Goal: Information Seeking & Learning: Learn about a topic

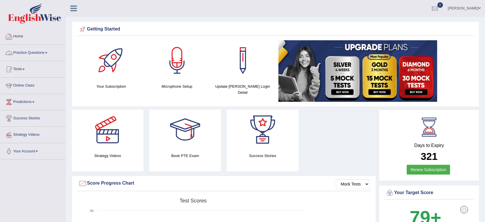
click at [27, 57] on link "Practice Questions" at bounding box center [32, 52] width 65 height 14
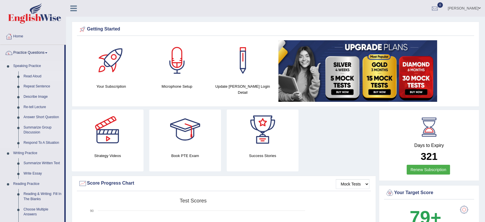
click at [32, 74] on link "Read Aloud" at bounding box center [42, 76] width 43 height 10
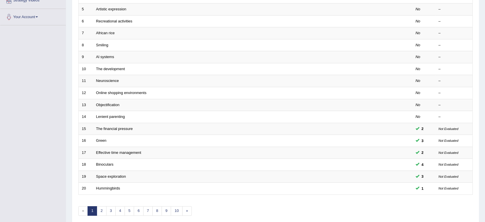
scroll to position [134, 0]
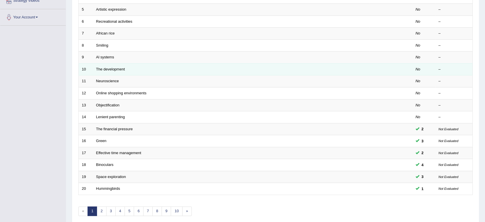
click at [112, 71] on td "The development" at bounding box center [231, 69] width 276 height 12
click at [112, 66] on td "The development" at bounding box center [231, 69] width 276 height 12
click at [112, 68] on link "The development" at bounding box center [110, 69] width 29 height 4
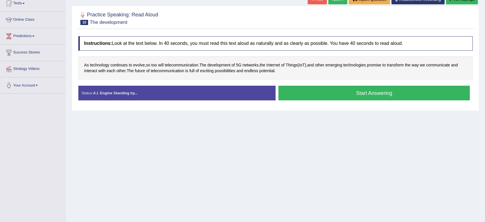
scroll to position [64, 0]
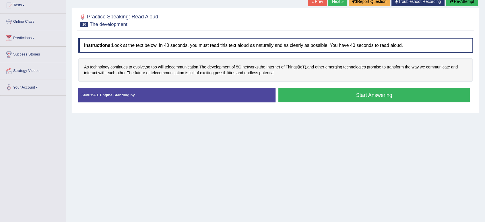
click at [320, 96] on button "Start Answering" at bounding box center [373, 95] width 191 height 15
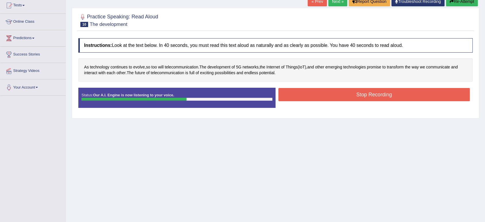
click at [320, 96] on button "Stop Recording" at bounding box center [373, 94] width 191 height 13
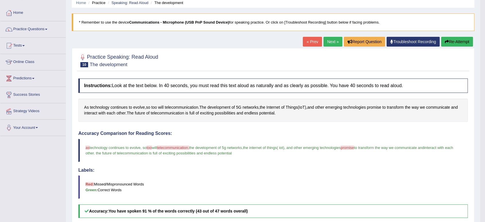
scroll to position [0, 0]
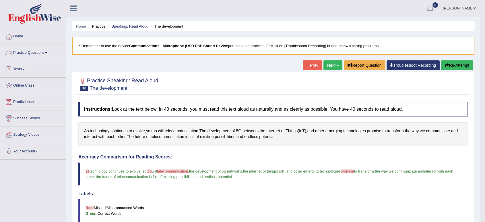
click at [30, 55] on link "Practice Questions" at bounding box center [32, 52] width 65 height 14
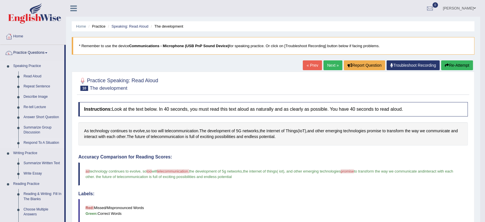
click at [42, 145] on link "Respond To A Situation" at bounding box center [42, 142] width 43 height 10
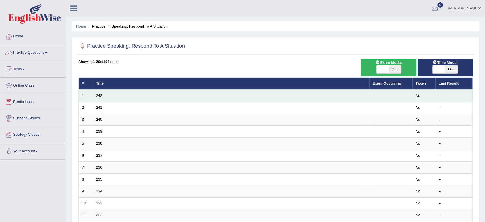
click at [98, 94] on link "242" at bounding box center [99, 95] width 6 height 4
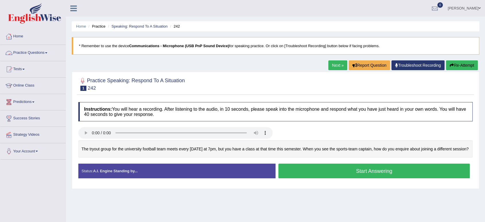
click at [25, 57] on link "Practice Questions" at bounding box center [32, 52] width 65 height 14
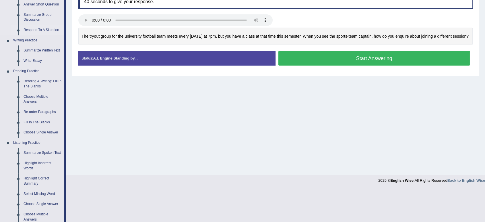
scroll to position [134, 0]
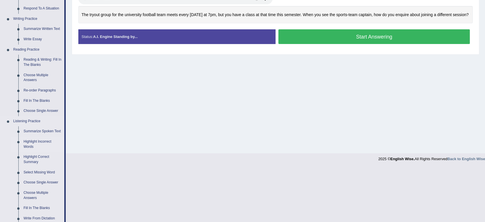
click at [44, 142] on link "Highlight Incorrect Words" at bounding box center [42, 143] width 43 height 15
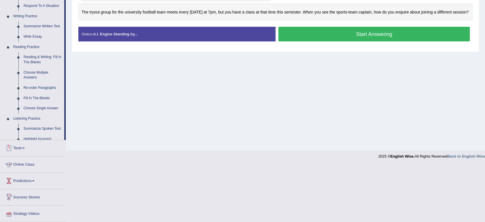
scroll to position [163, 0]
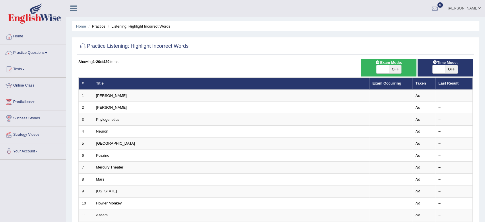
click at [99, 108] on link "[PERSON_NAME]" at bounding box center [111, 107] width 31 height 4
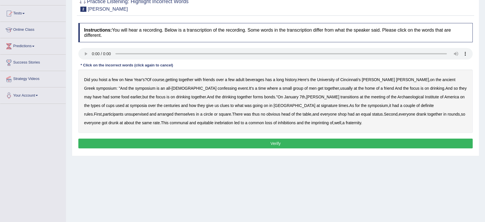
scroll to position [56, 0]
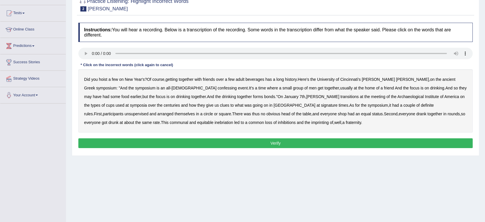
click at [217, 88] on b "confessing" at bounding box center [226, 88] width 19 height 5
click at [340, 96] on b "transitions" at bounding box center [349, 96] width 18 height 5
click at [321, 106] on b "signature" at bounding box center [329, 105] width 17 height 5
click at [148, 111] on b "unsupervised" at bounding box center [137, 113] width 24 height 5
click at [346, 122] on b "fraternity" at bounding box center [353, 122] width 15 height 5
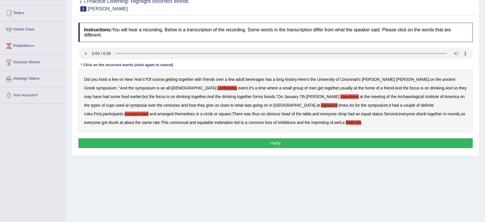
click at [291, 144] on button "Verify" at bounding box center [275, 143] width 394 height 10
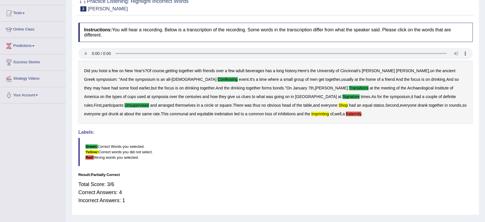
scroll to position [0, 0]
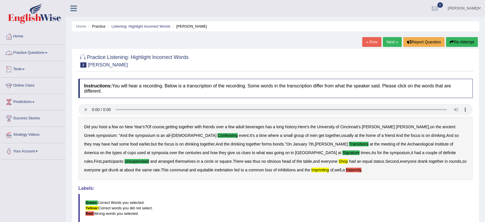
click at [34, 52] on link "Practice Questions" at bounding box center [32, 52] width 65 height 14
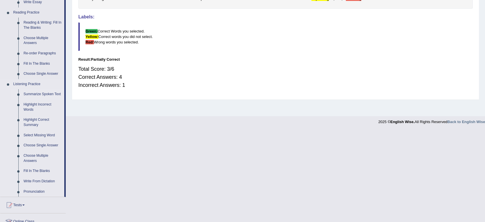
scroll to position [170, 0]
click at [33, 136] on link "Select Missing Word" at bounding box center [42, 136] width 43 height 10
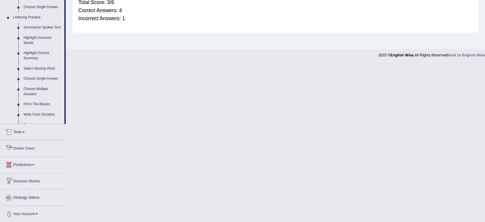
scroll to position [200, 0]
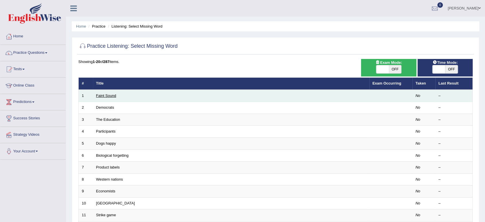
click at [103, 96] on link "Faint Sound" at bounding box center [106, 95] width 20 height 4
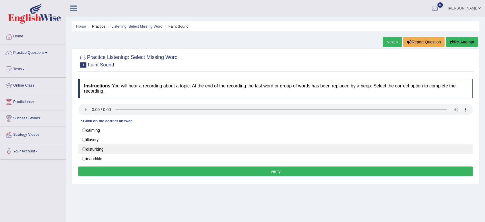
click at [98, 151] on label "disturbing" at bounding box center [275, 149] width 394 height 10
radio input "true"
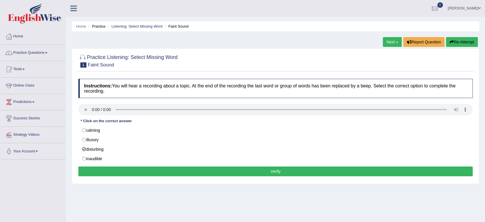
click at [150, 170] on button "Verify" at bounding box center [275, 171] width 394 height 10
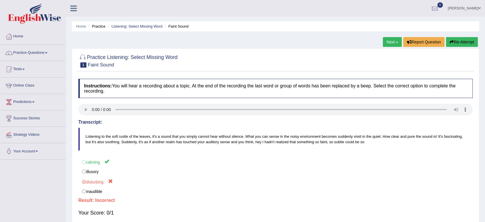
click at [391, 41] on link "Next »" at bounding box center [392, 42] width 19 height 10
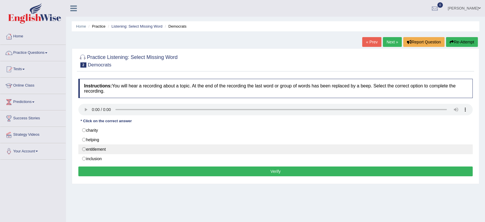
click at [94, 149] on label "entitlement" at bounding box center [275, 149] width 394 height 10
radio input "true"
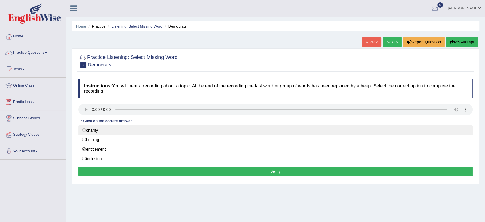
click at [96, 129] on label "charity" at bounding box center [275, 130] width 394 height 10
radio input "true"
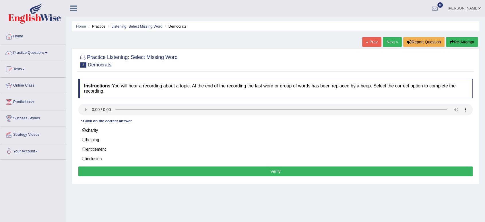
click at [102, 170] on button "Verify" at bounding box center [275, 171] width 394 height 10
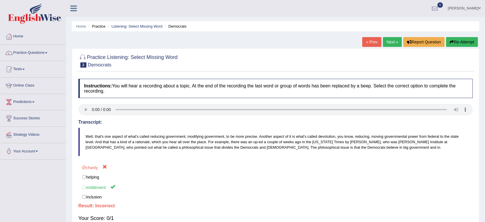
click at [387, 42] on link "Next »" at bounding box center [392, 42] width 19 height 10
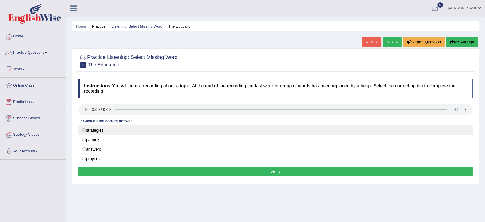
click at [95, 129] on label "strategies" at bounding box center [275, 130] width 394 height 10
radio input "true"
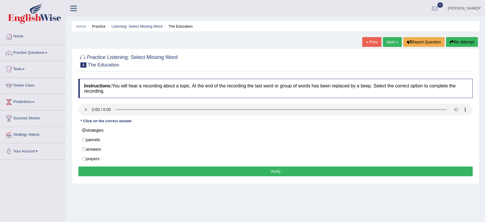
click at [151, 171] on button "Verify" at bounding box center [275, 171] width 394 height 10
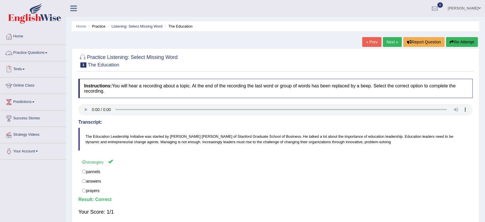
click at [26, 55] on link "Practice Questions" at bounding box center [32, 52] width 65 height 14
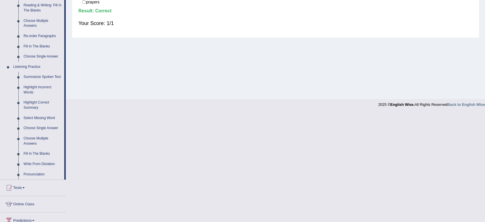
scroll to position [188, 0]
click at [32, 105] on link "Highlight Correct Summary" at bounding box center [42, 105] width 43 height 15
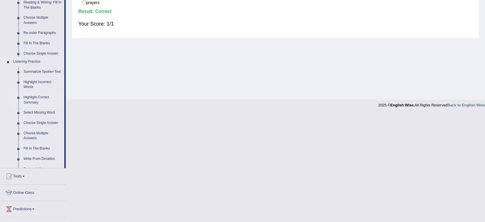
scroll to position [79, 0]
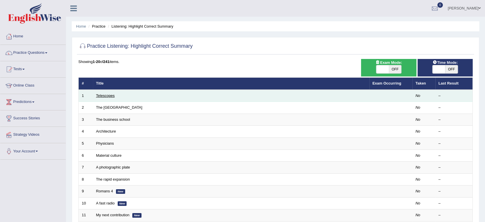
click at [102, 97] on link "Telescopes" at bounding box center [105, 95] width 19 height 4
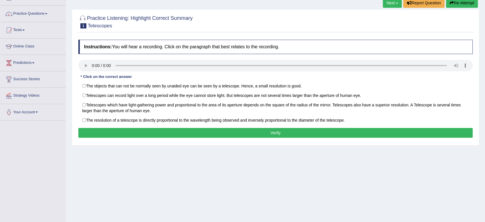
scroll to position [42, 0]
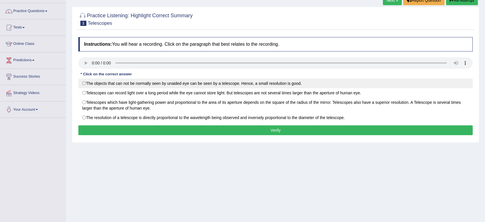
click at [246, 85] on label "The objects that can not be normally seen by unaided eye can be seen by a teles…" at bounding box center [275, 83] width 394 height 10
radio input "true"
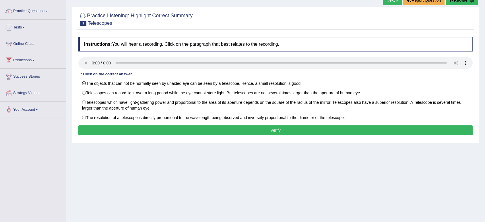
click at [232, 129] on button "Verify" at bounding box center [275, 130] width 394 height 10
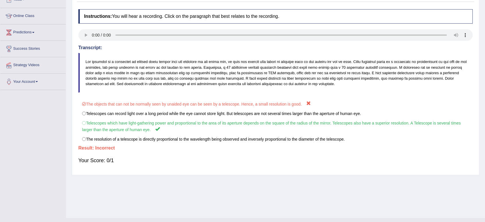
scroll to position [75, 0]
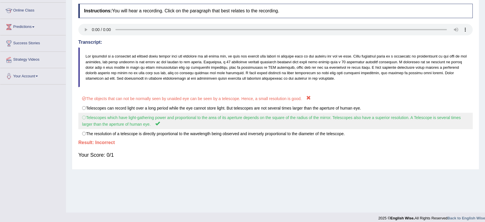
click at [231, 123] on label "Telescopes which have light-gathering power and proportional to the area of its…" at bounding box center [275, 120] width 394 height 16
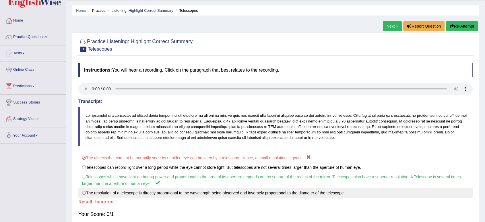
scroll to position [0, 0]
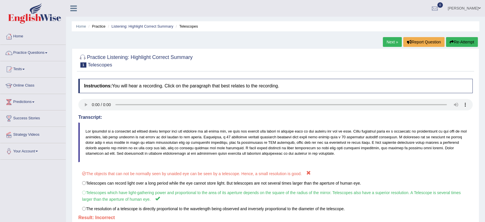
click at [391, 40] on link "Next »" at bounding box center [392, 42] width 19 height 10
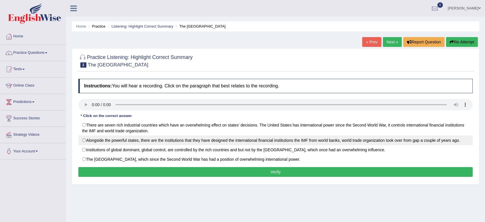
click at [96, 141] on label "Alongside the powerful states, there are the institutions that they have design…" at bounding box center [275, 140] width 394 height 10
radio input "true"
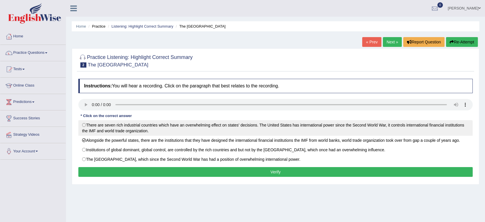
click at [103, 130] on label "There are seven rich industrial countries which have an overwhelming effect on …" at bounding box center [275, 127] width 394 height 15
radio input "true"
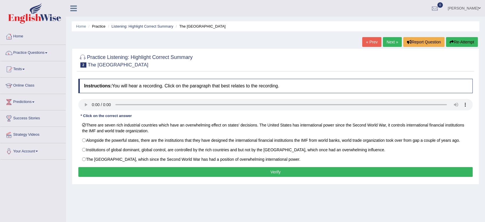
click at [128, 173] on button "Verify" at bounding box center [275, 172] width 394 height 10
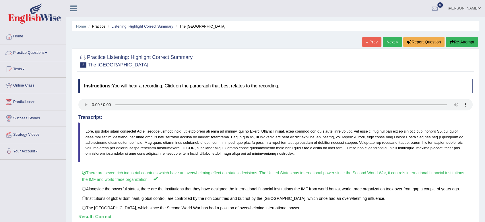
click at [31, 52] on link "Practice Questions" at bounding box center [32, 52] width 65 height 14
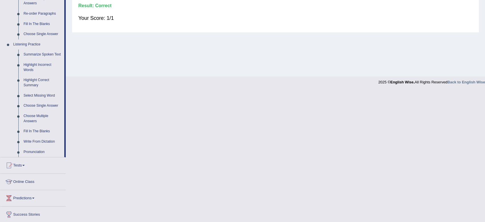
scroll to position [214, 0]
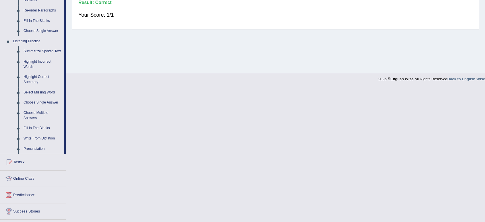
click at [30, 127] on link "Fill In The Blanks" at bounding box center [42, 128] width 43 height 10
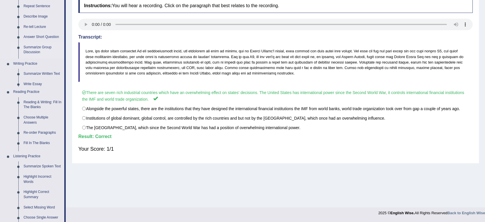
scroll to position [79, 0]
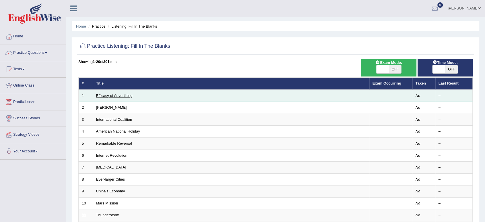
click at [107, 96] on link "Efficacy of Advertising" at bounding box center [114, 95] width 36 height 4
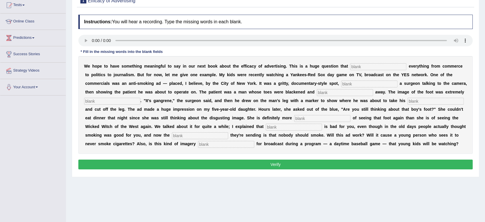
scroll to position [66, 0]
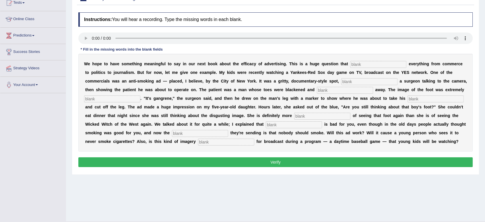
click at [359, 67] on input "text" at bounding box center [378, 64] width 56 height 7
click at [353, 65] on input "text" at bounding box center [378, 64] width 56 height 7
type input "impacts"
click at [344, 81] on input "text" at bounding box center [369, 81] width 56 height 7
type input "fea"
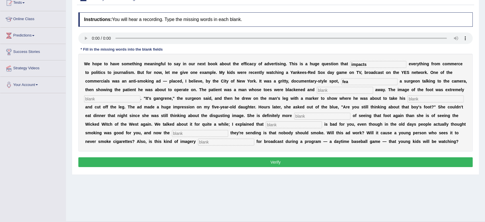
click at [327, 90] on input "text" at bounding box center [345, 90] width 56 height 7
type input "rading"
click at [124, 97] on input "text" at bounding box center [112, 98] width 56 height 7
click at [414, 98] on input "text" at bounding box center [435, 98] width 56 height 7
type input "hac"
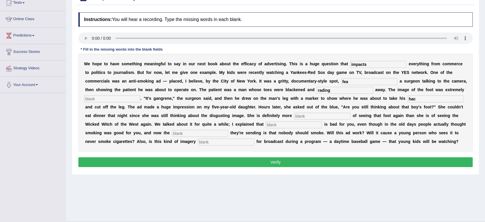
click at [301, 116] on input "text" at bounding box center [322, 115] width 56 height 7
type input "scared"
click at [273, 124] on input "text" at bounding box center [294, 124] width 56 height 7
type input "smoking"
click at [181, 135] on input "text" at bounding box center [200, 133] width 56 height 7
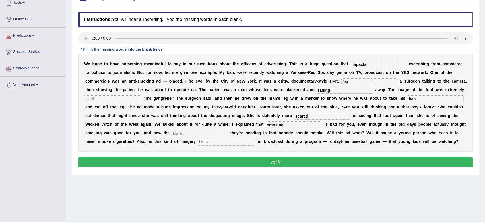
type input "n"
type input "message"
click at [207, 141] on input "text" at bounding box center [226, 141] width 56 height 7
type input "appropriate"
click at [123, 101] on input "text" at bounding box center [112, 98] width 56 height 7
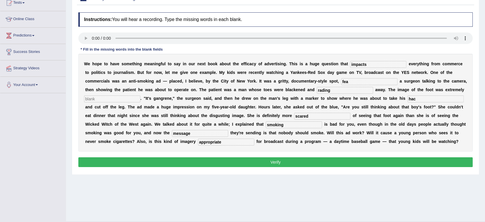
click at [337, 89] on input "rading" at bounding box center [345, 90] width 56 height 7
click at [374, 82] on input "fea" at bounding box center [369, 81] width 56 height 7
type input "featuring"
click at [122, 99] on input "text" at bounding box center [112, 98] width 56 height 7
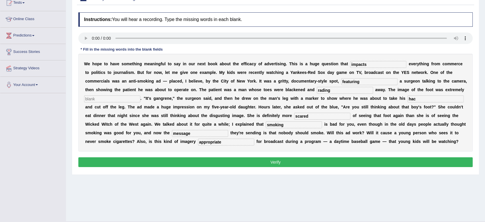
click at [181, 162] on button "Verify" at bounding box center [275, 162] width 394 height 10
click at [121, 102] on input "text" at bounding box center [112, 98] width 56 height 7
click at [111, 98] on input "text" at bounding box center [112, 98] width 56 height 7
click at [124, 99] on input "text" at bounding box center [112, 98] width 56 height 7
type input "disgusting"
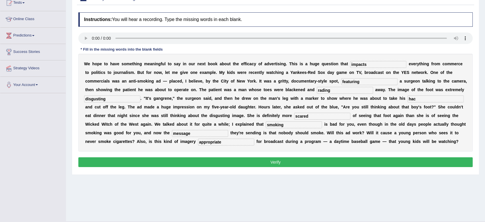
click at [202, 165] on button "Verify" at bounding box center [275, 162] width 394 height 10
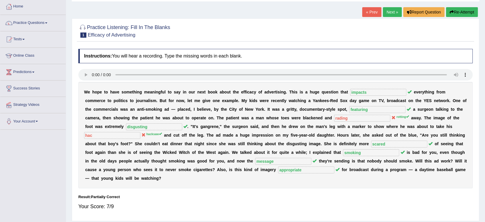
scroll to position [29, 0]
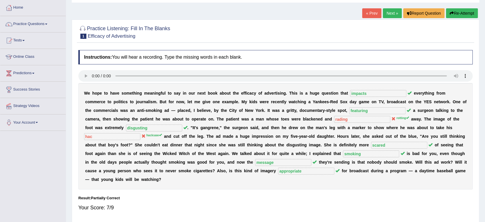
click at [390, 14] on link "Next »" at bounding box center [392, 13] width 19 height 10
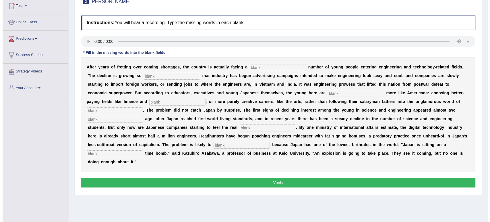
scroll to position [79, 0]
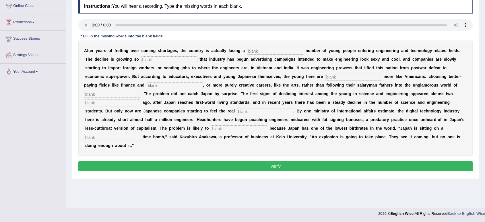
click at [264, 49] on input "text" at bounding box center [275, 51] width 56 height 7
type input "dw"
click at [151, 61] on input "text" at bounding box center [169, 59] width 56 height 7
type input "drasting"
click at [335, 74] on input "text" at bounding box center [353, 76] width 56 height 7
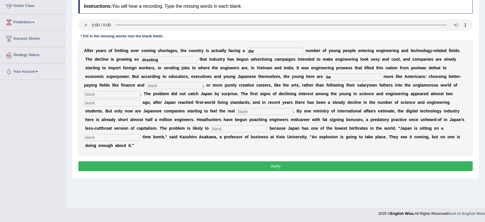
type input "be"
click at [185, 84] on input "text" at bounding box center [175, 85] width 56 height 7
type input "medicans"
click at [91, 95] on input "text" at bounding box center [112, 94] width 56 height 7
type input "a"
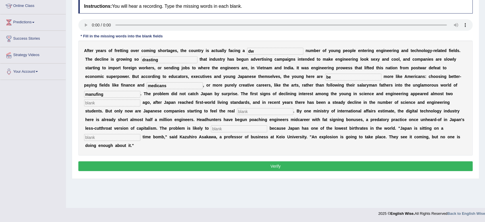
type input "manufing"
click at [96, 105] on input "text" at bounding box center [112, 102] width 56 height 7
type input "decades"
click at [253, 111] on input "text" at bounding box center [265, 111] width 56 height 7
type input "pinch"
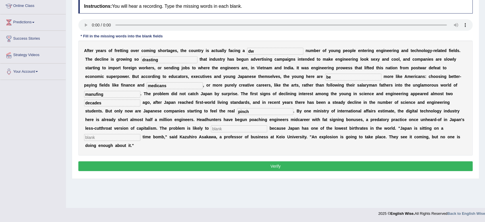
click at [221, 128] on input "text" at bounding box center [239, 128] width 56 height 7
type input "words"
click at [101, 137] on input "text" at bounding box center [112, 137] width 56 height 7
click at [105, 135] on input "text" at bounding box center [112, 137] width 56 height 7
drag, startPoint x: 105, startPoint y: 135, endPoint x: 165, endPoint y: 118, distance: 62.8
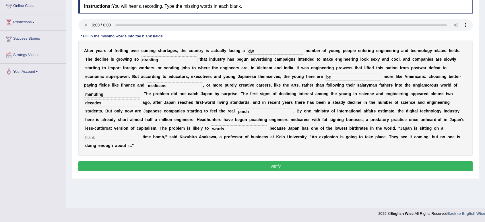
click at [165, 118] on div "A f t e r y e a r s o f f r e t t i n g o v e r c o m i n g s h o r t a g e s ,…" at bounding box center [275, 97] width 394 height 115
click at [98, 93] on input "manufing" at bounding box center [112, 94] width 56 height 7
type input "manufacturing"
click at [267, 49] on input "dw" at bounding box center [275, 51] width 56 height 7
click at [161, 87] on input "medicans" at bounding box center [175, 85] width 56 height 7
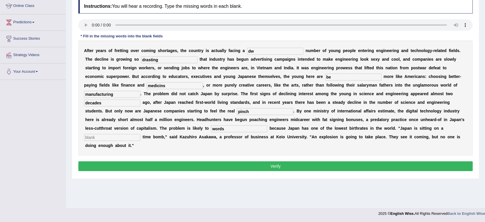
click at [179, 83] on input "medicins" at bounding box center [175, 85] width 56 height 7
type input "medicine"
click at [231, 131] on input "words" at bounding box center [239, 128] width 56 height 7
click at [333, 76] on input "be" at bounding box center [353, 76] width 56 height 7
type input "behaving"
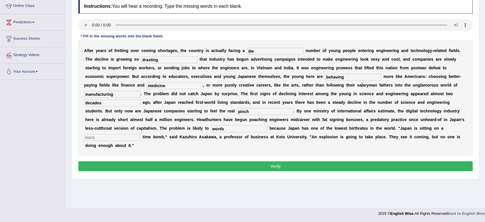
click at [262, 49] on input "dw" at bounding box center [275, 51] width 56 height 7
type input "d"
click at [267, 50] on input "text" at bounding box center [275, 51] width 56 height 7
click at [179, 61] on input "drasting" at bounding box center [169, 59] width 56 height 7
click at [156, 60] on input "drast" at bounding box center [169, 59] width 56 height 7
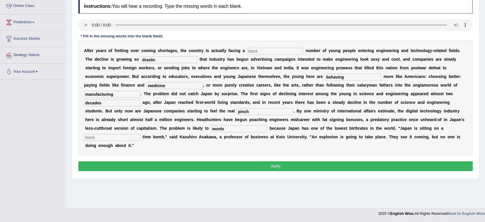
type input "drastic"
click at [258, 51] on input "text" at bounding box center [275, 51] width 56 height 7
click at [168, 63] on input "drastic" at bounding box center [169, 59] width 56 height 7
click at [265, 51] on input "text" at bounding box center [275, 51] width 56 height 7
click at [129, 136] on input "text" at bounding box center [112, 137] width 56 height 7
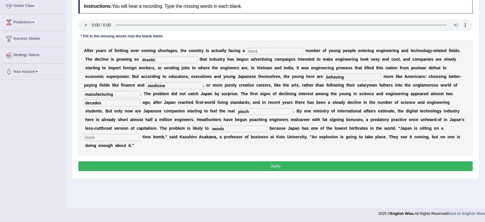
click at [231, 129] on input "words" at bounding box center [239, 128] width 56 height 7
type input "worsen"
click at [125, 137] on input "text" at bounding box center [112, 137] width 56 height 7
click at [139, 165] on button "Verify" at bounding box center [275, 166] width 394 height 10
click at [253, 50] on input "text" at bounding box center [275, 51] width 56 height 7
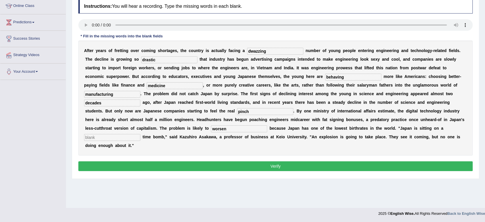
click at [255, 51] on input "dwazzing" at bounding box center [275, 51] width 56 height 7
type input "drazzing"
click at [118, 134] on input "text" at bounding box center [112, 137] width 56 height 7
type input "n"
click at [135, 164] on button "Verify" at bounding box center [275, 166] width 394 height 10
